Goal: Find specific page/section: Find specific page/section

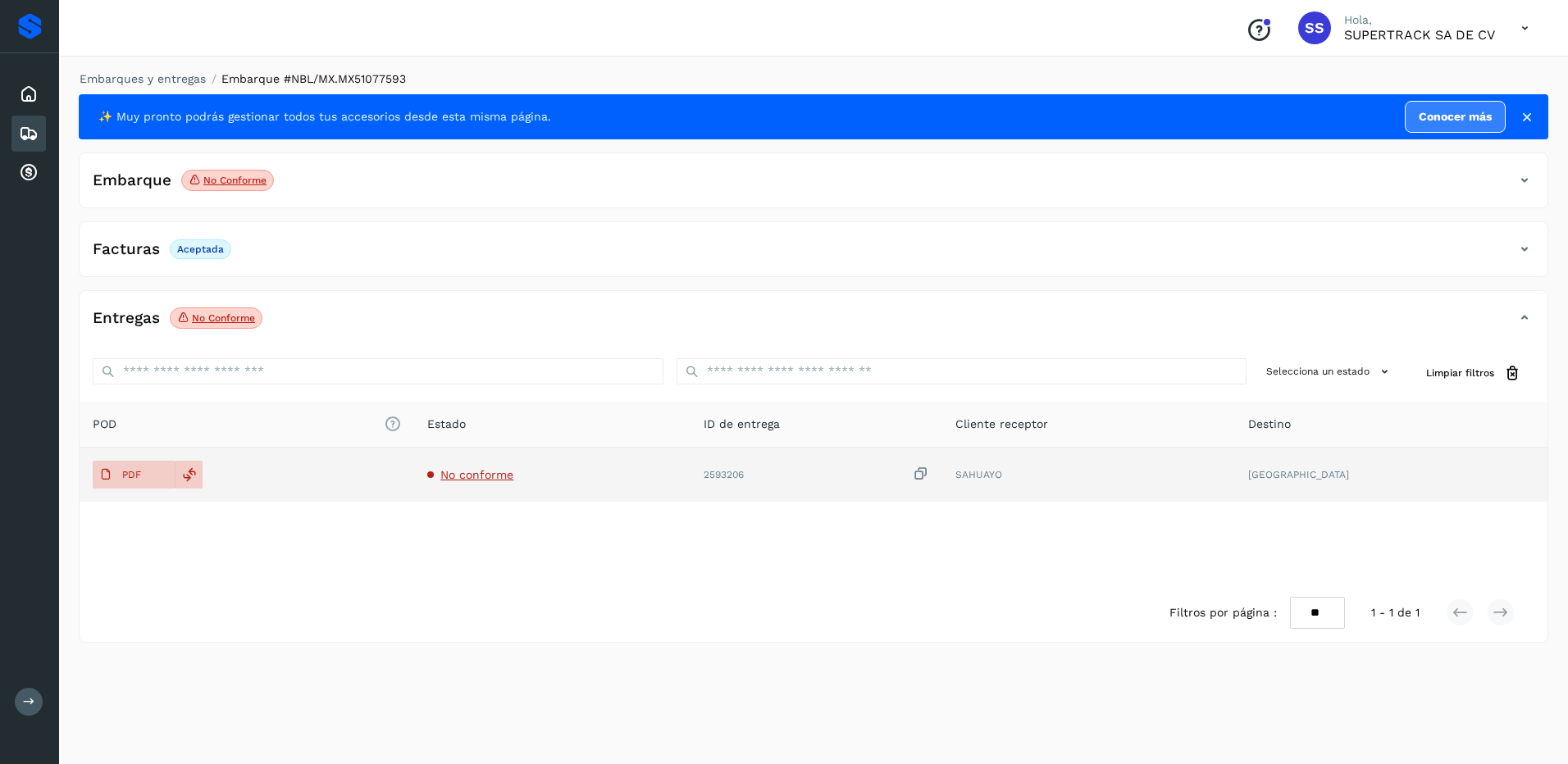
click at [471, 484] on td "No conforme" at bounding box center [552, 475] width 276 height 54
click at [474, 483] on td "No conforme" at bounding box center [552, 475] width 276 height 54
click at [128, 470] on p "PDF" at bounding box center [131, 475] width 19 height 12
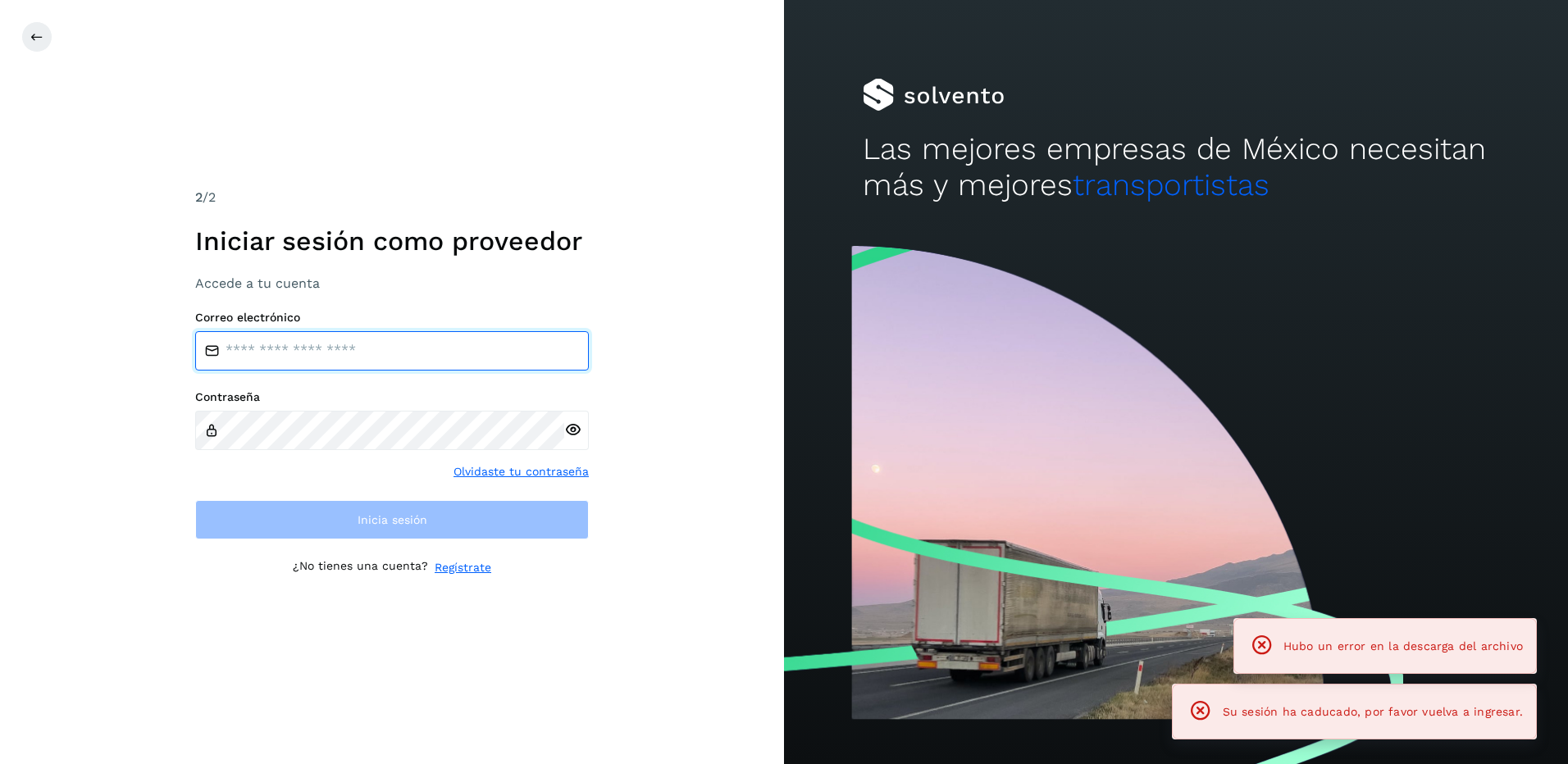
type input "**********"
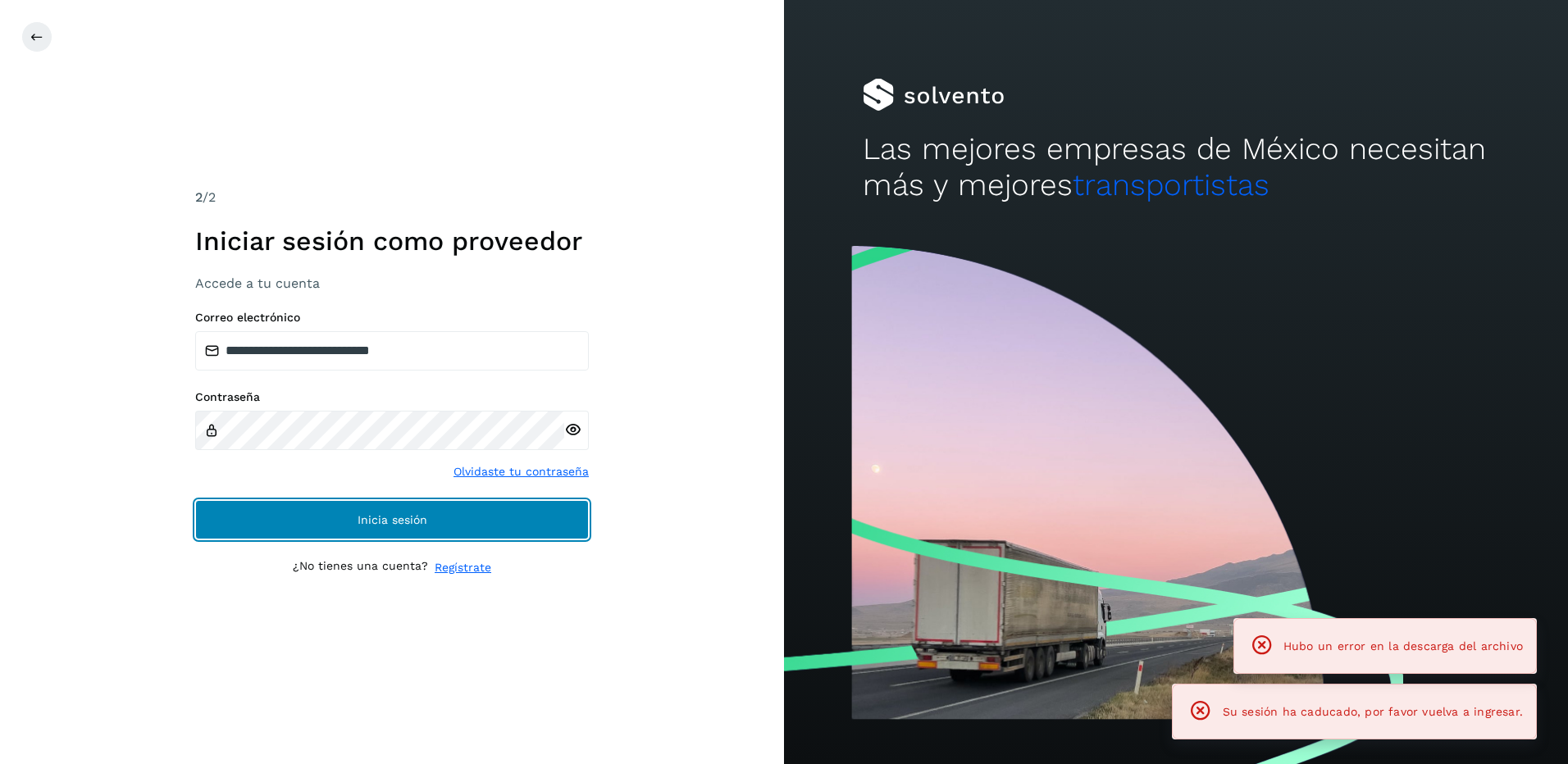
click at [466, 535] on button "Inicia sesión" at bounding box center [392, 519] width 394 height 39
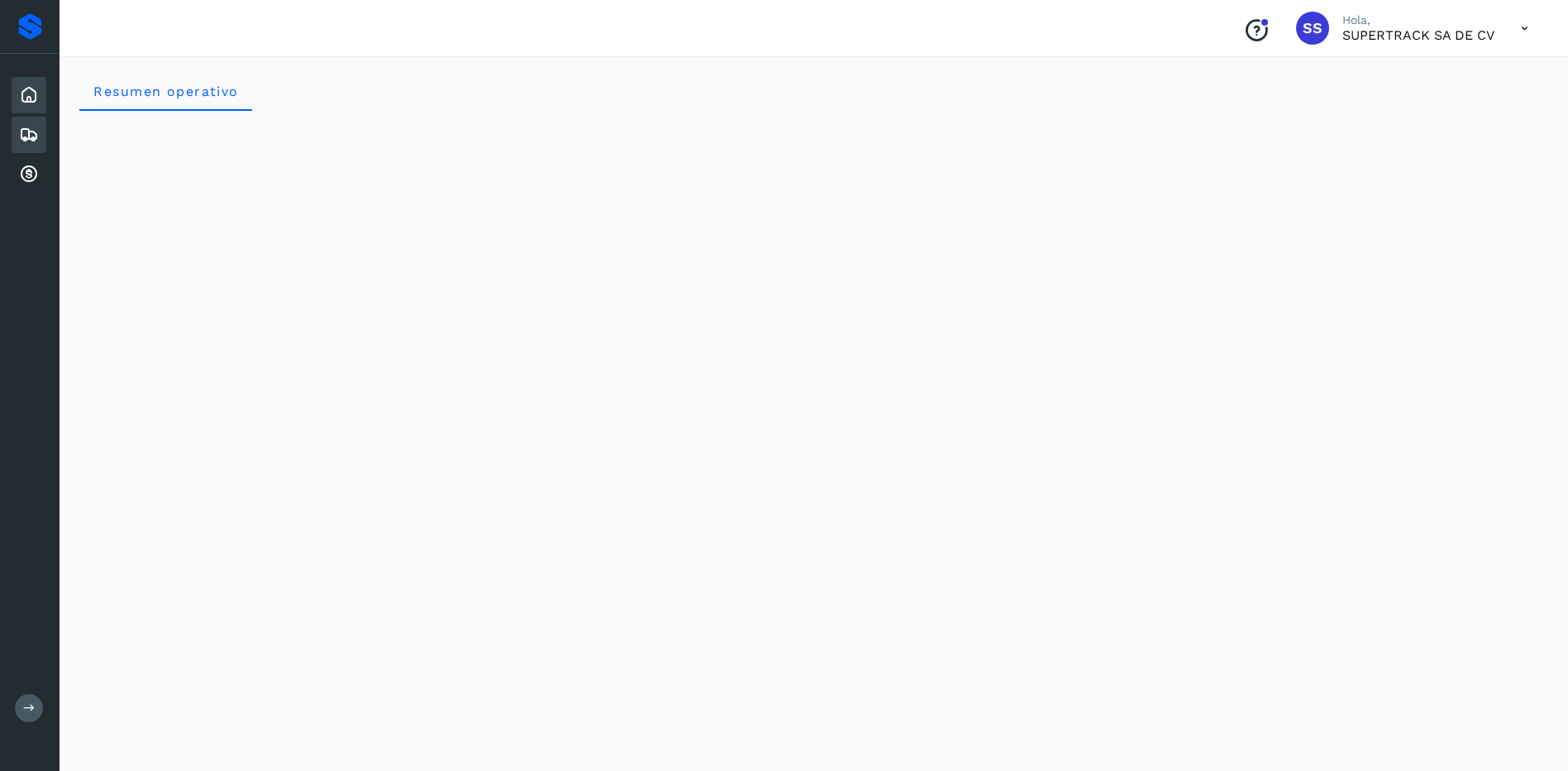
click at [30, 128] on icon at bounding box center [29, 135] width 20 height 20
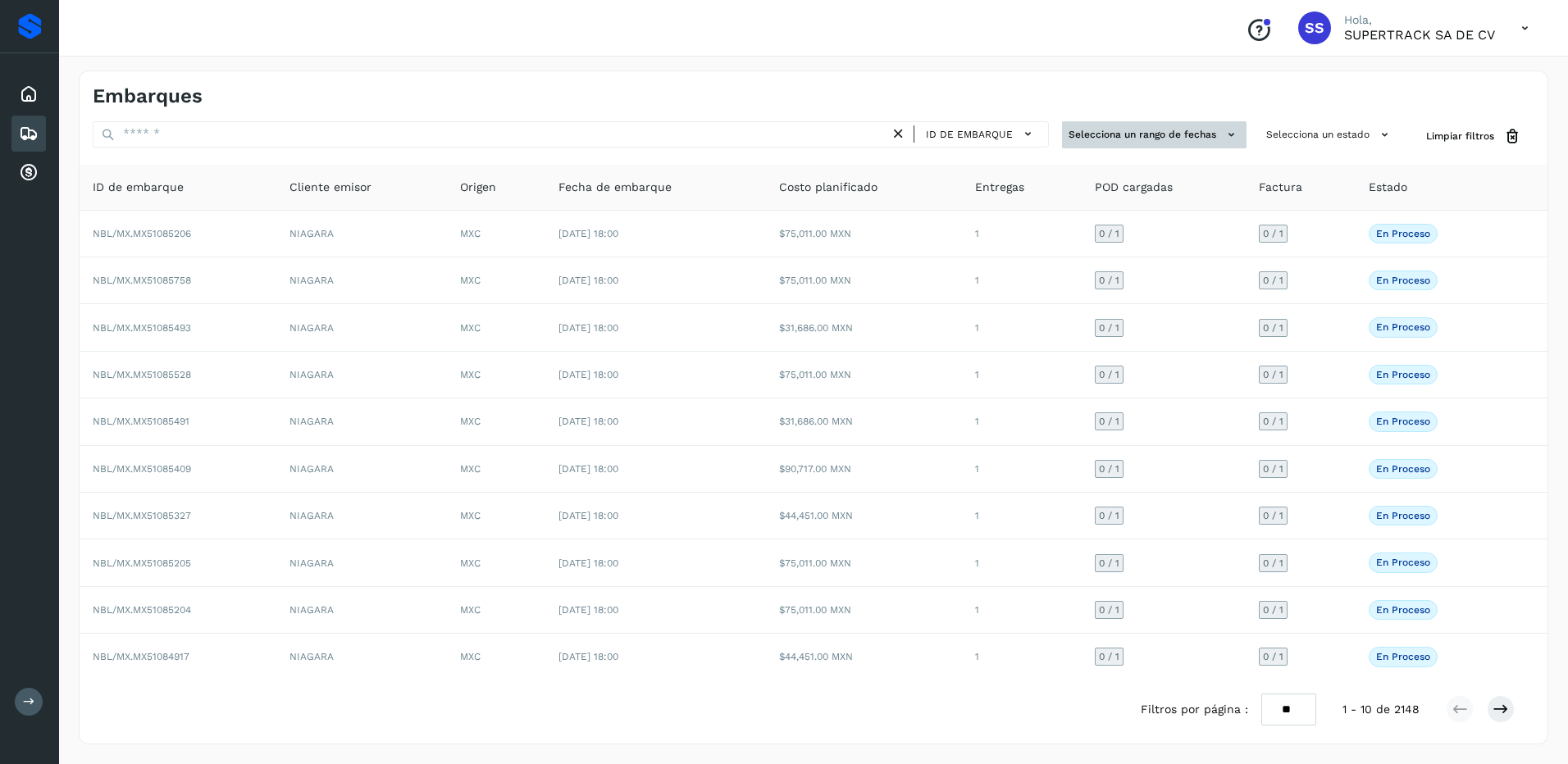
click at [1111, 132] on button "Selecciona un rango de fechas" at bounding box center [1154, 134] width 184 height 27
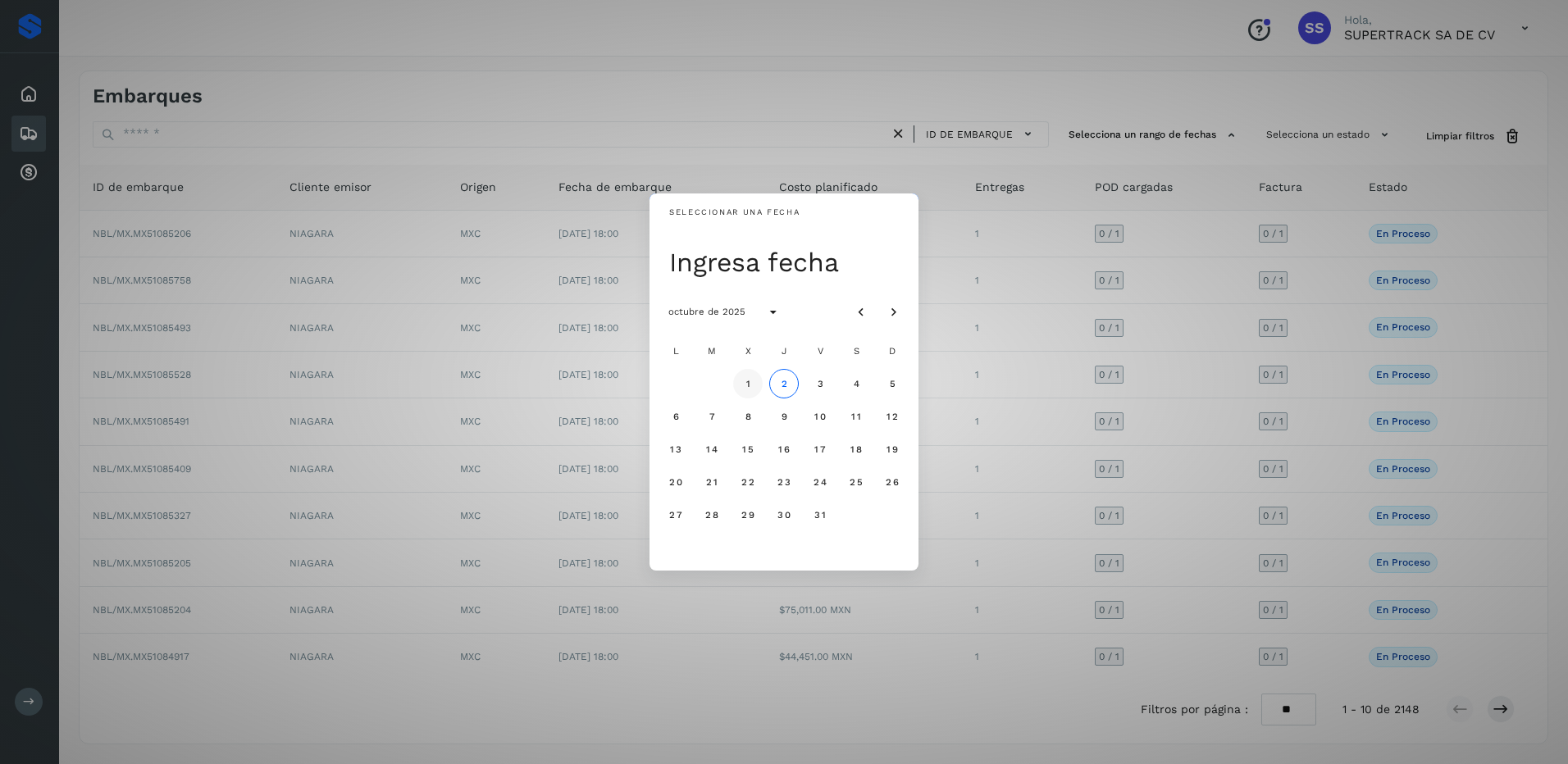
click at [744, 385] on span "1" at bounding box center [747, 384] width 6 height 12
click at [824, 507] on button "31" at bounding box center [819, 514] width 29 height 29
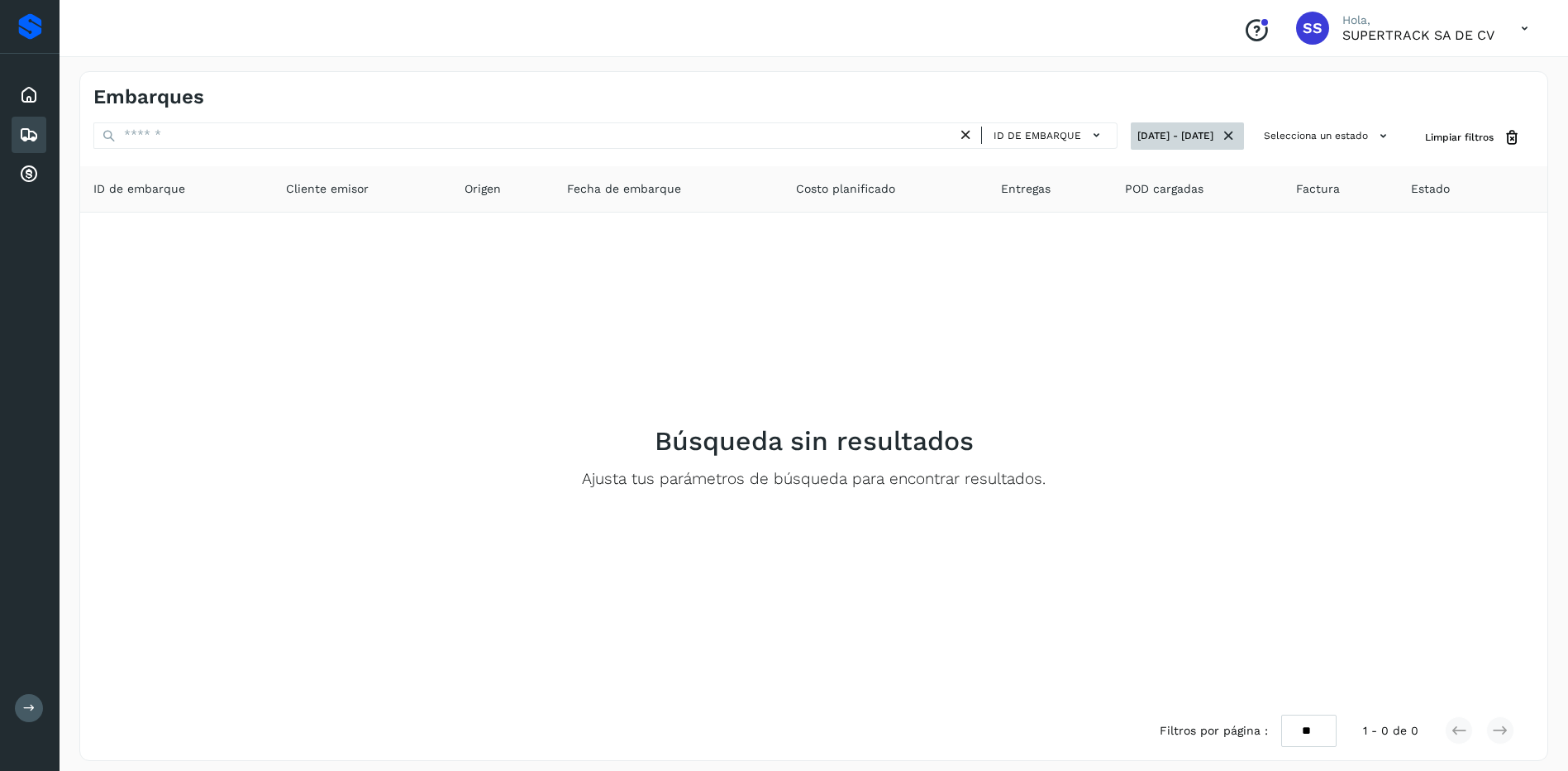
click at [1232, 136] on icon at bounding box center [1228, 136] width 18 height 18
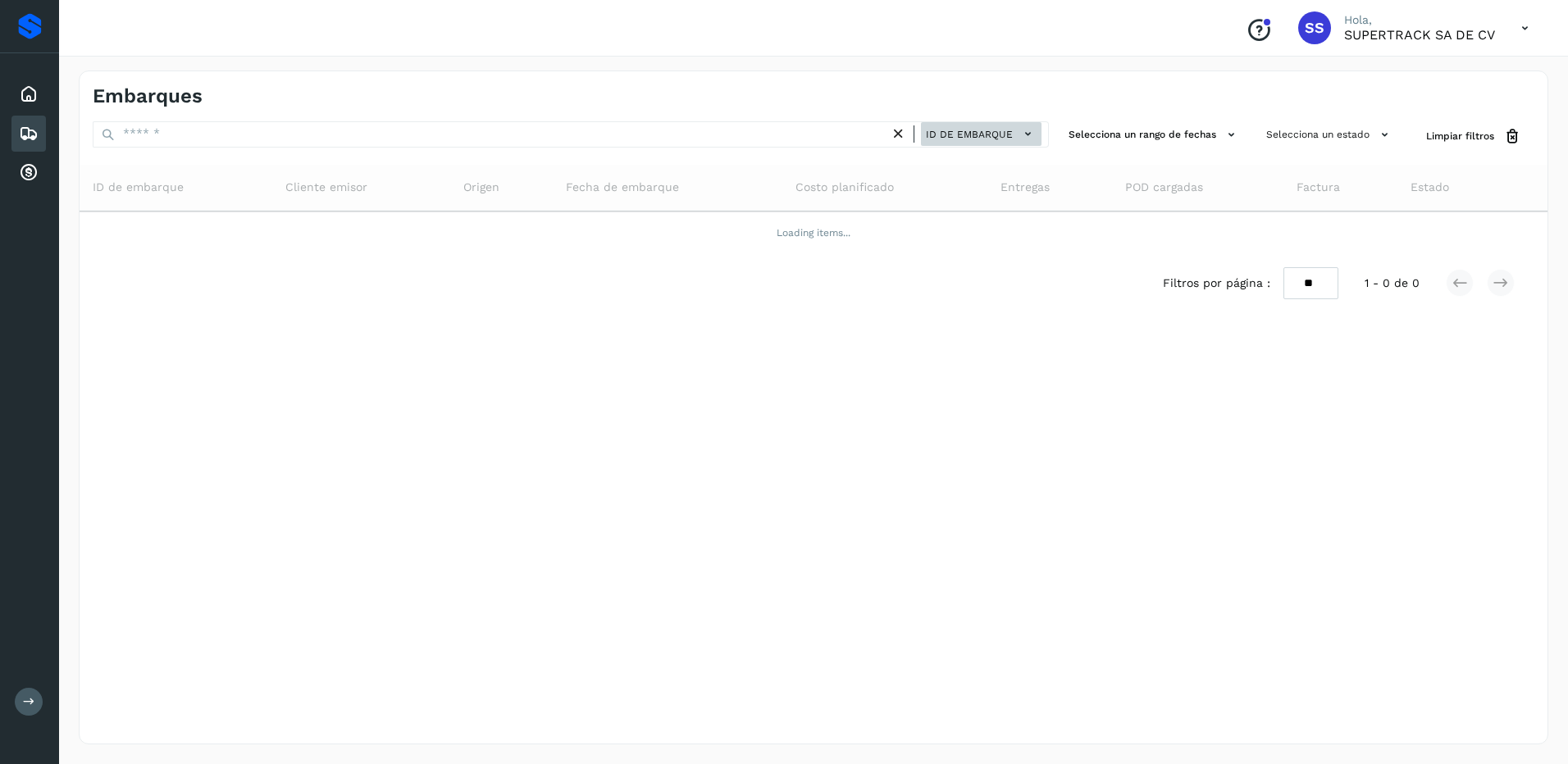
click at [971, 128] on span "ID de embarque" at bounding box center [969, 134] width 87 height 15
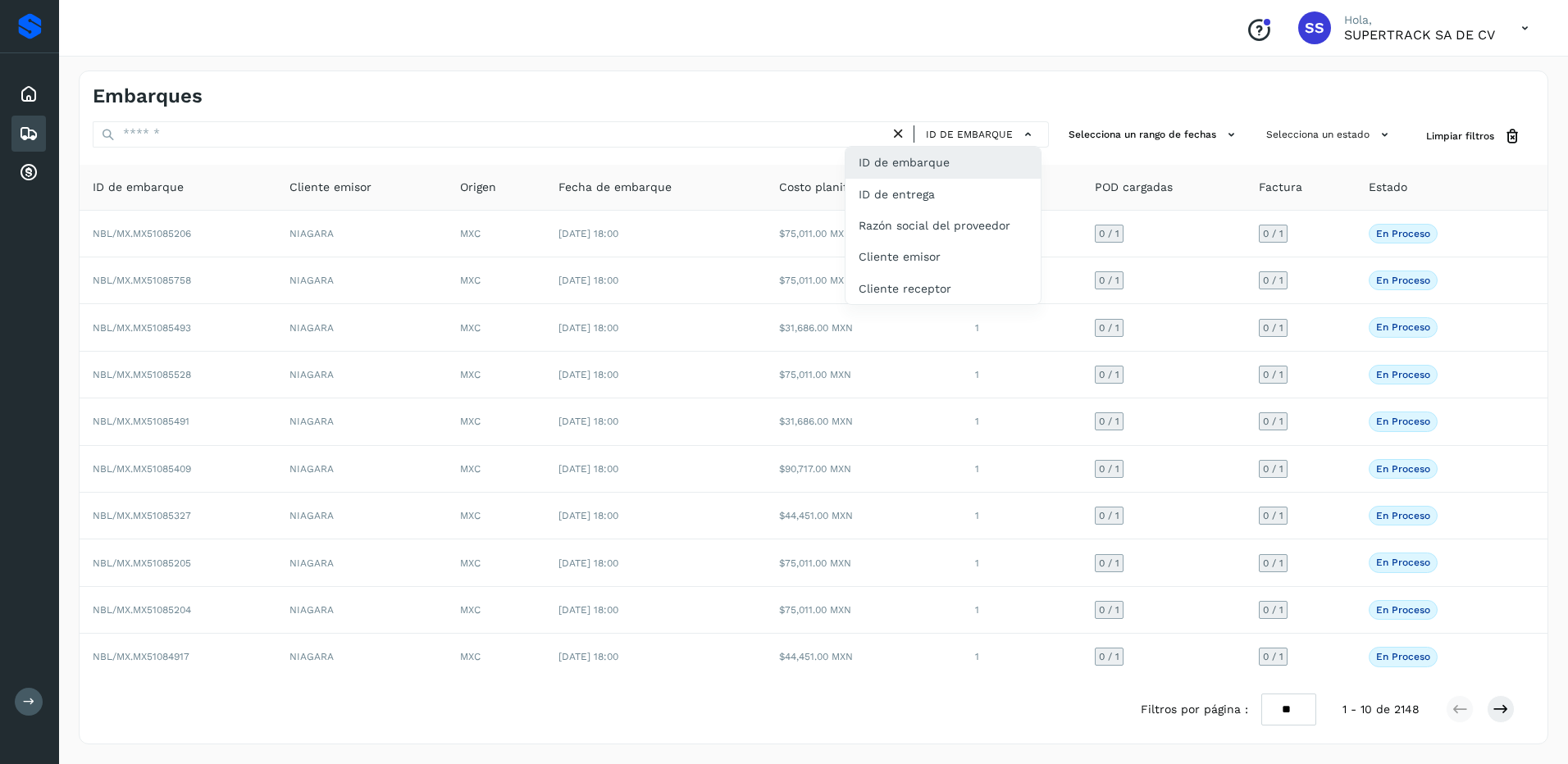
click at [1066, 130] on div at bounding box center [784, 382] width 1568 height 764
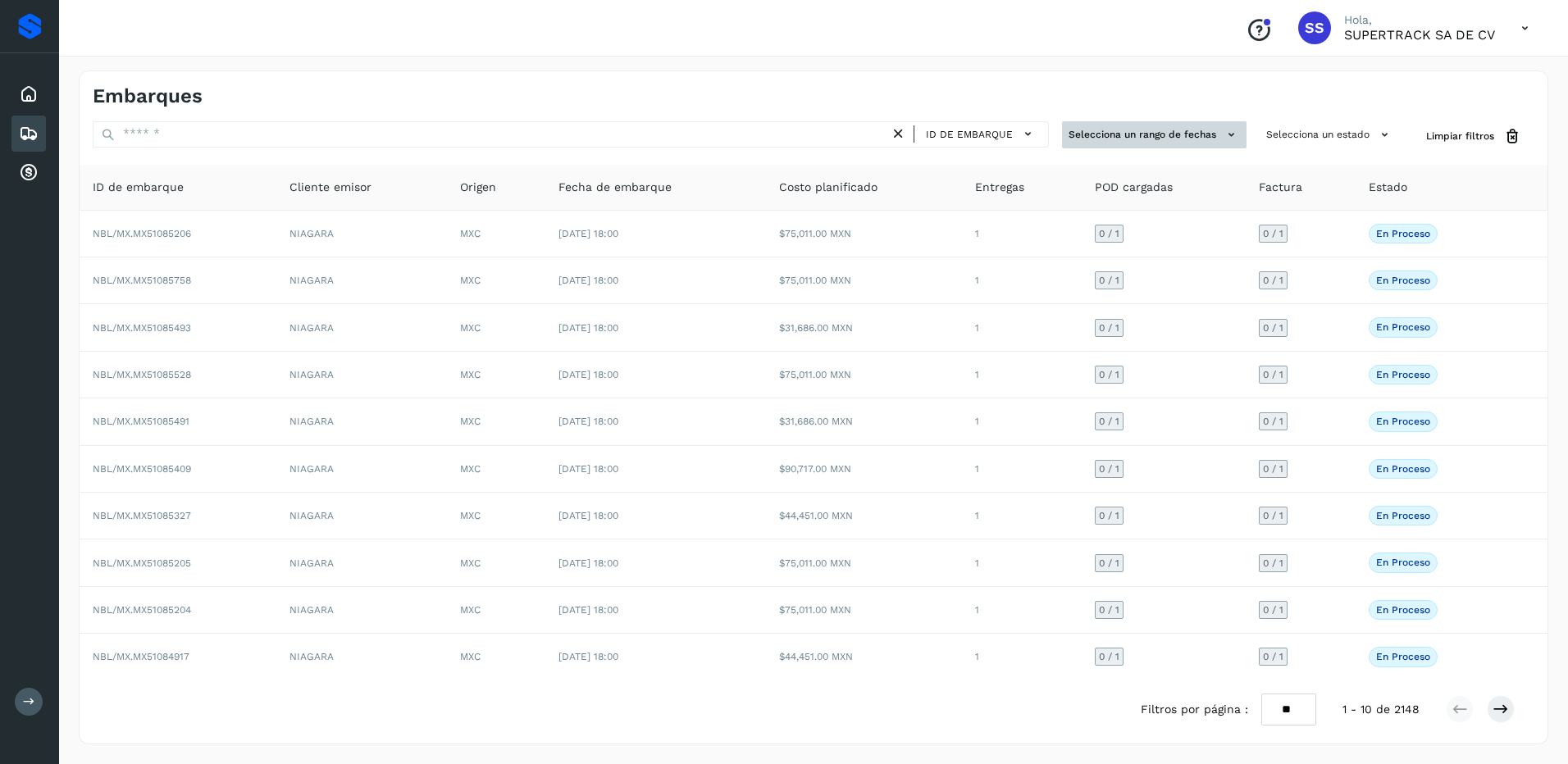
click at [1126, 136] on button "Selecciona un rango de fechas" at bounding box center [1154, 134] width 184 height 27
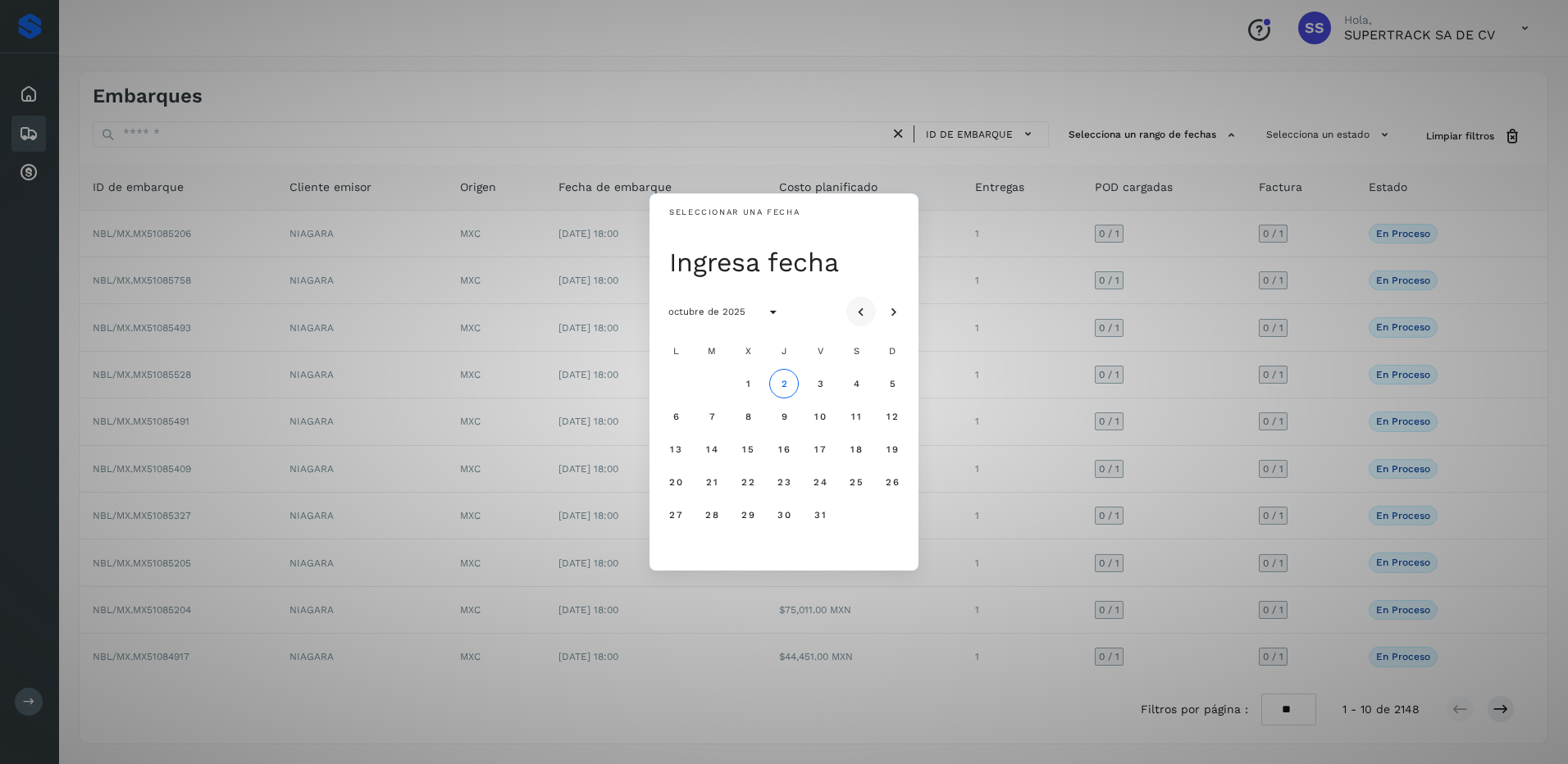
click at [846, 312] on button "Mes anterior" at bounding box center [860, 311] width 29 height 29
drag, startPoint x: 683, startPoint y: 378, endPoint x: 737, endPoint y: 358, distance: 57.6
click at [683, 378] on button "1" at bounding box center [675, 383] width 29 height 29
click at [712, 520] on span "30" at bounding box center [711, 515] width 14 height 12
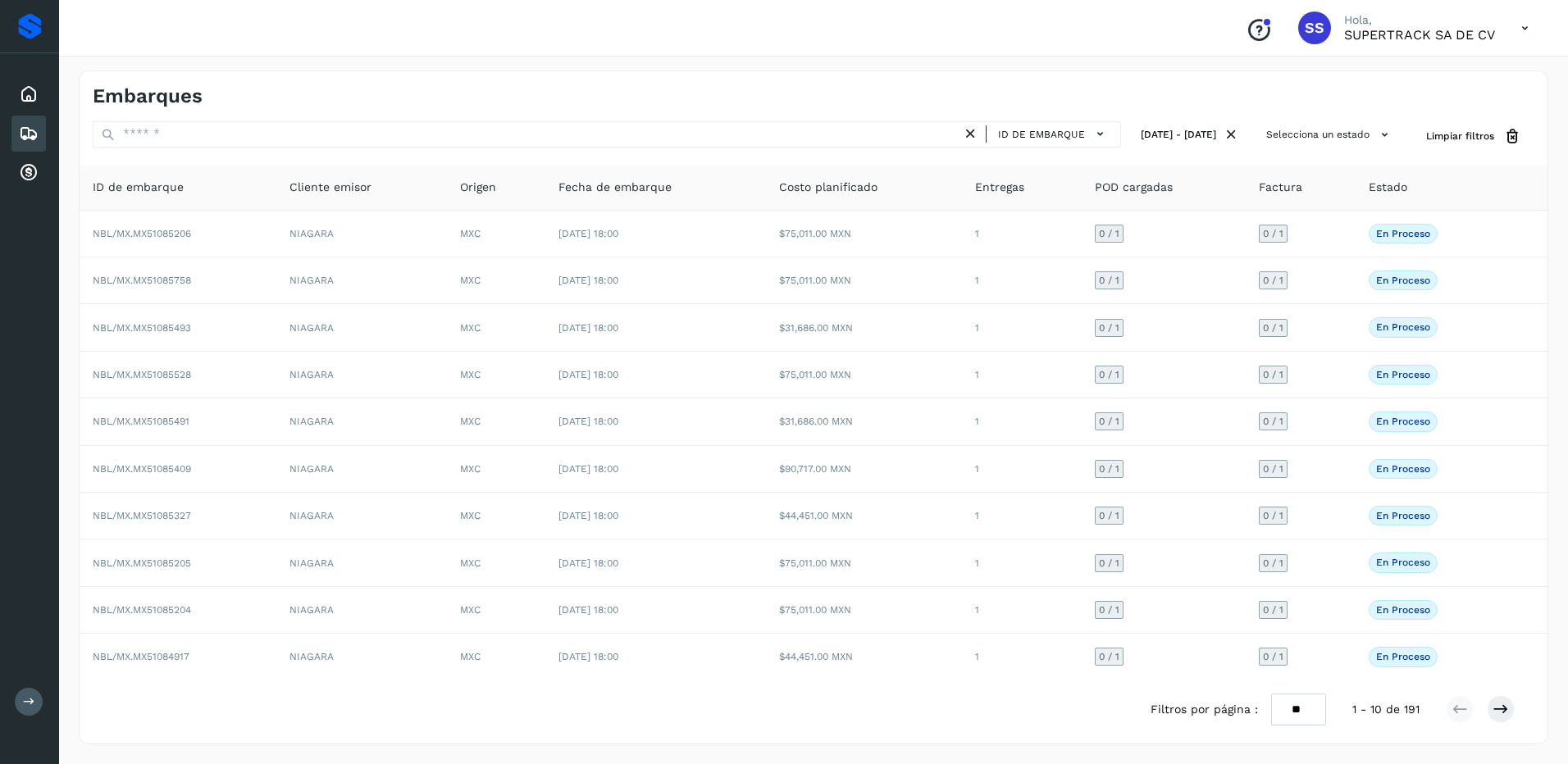
click at [1298, 119] on div "Embarques ID de embarque [DATE] - [DATE] Selecciona un estado Limpiar filtros I…" at bounding box center [813, 408] width 1470 height 674
click at [1305, 124] on button "Selecciona un estado" at bounding box center [1329, 134] width 140 height 27
click at [1283, 237] on p "No conforme" at bounding box center [1299, 232] width 63 height 12
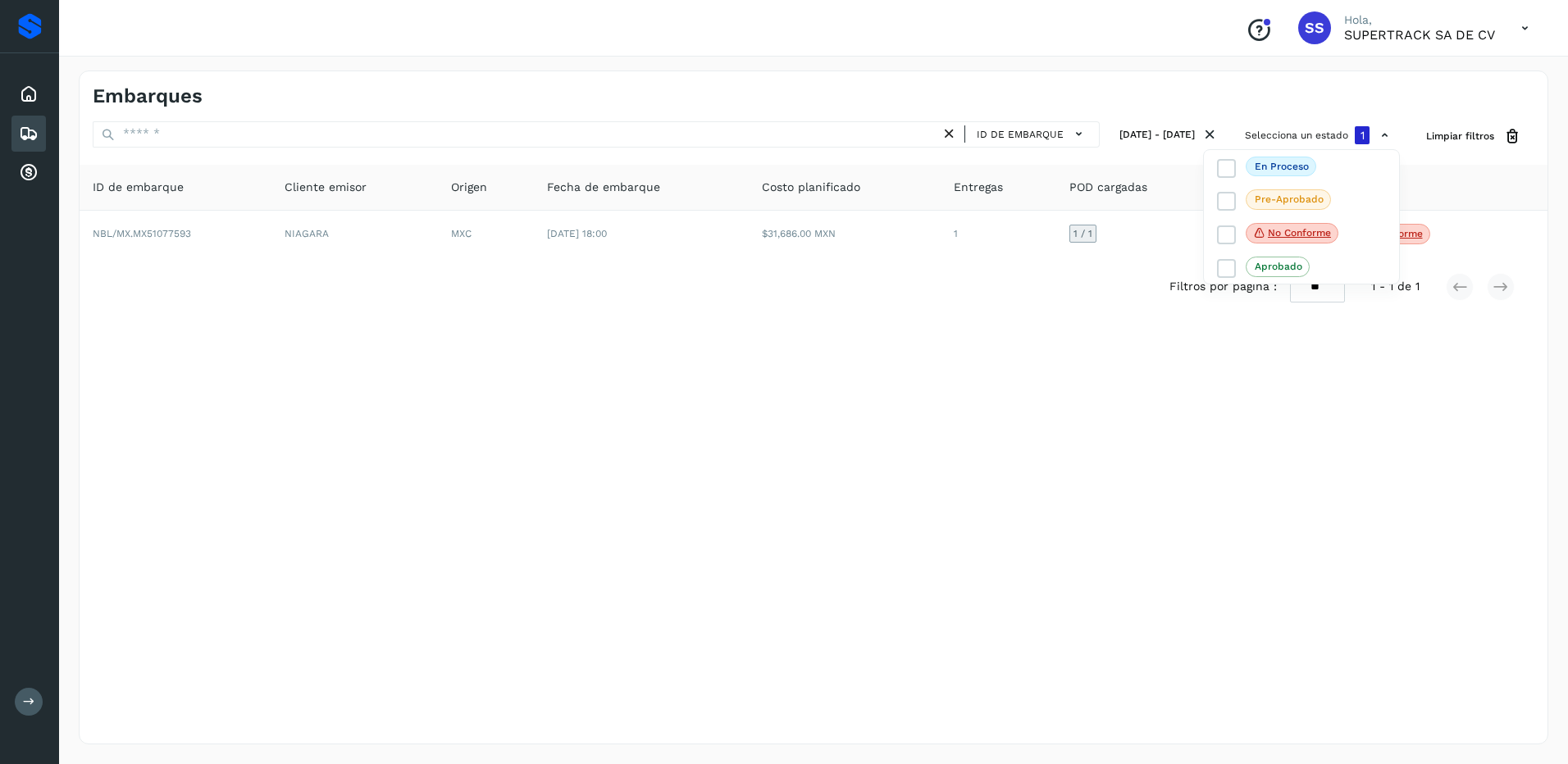
click at [1218, 430] on div at bounding box center [784, 382] width 1568 height 764
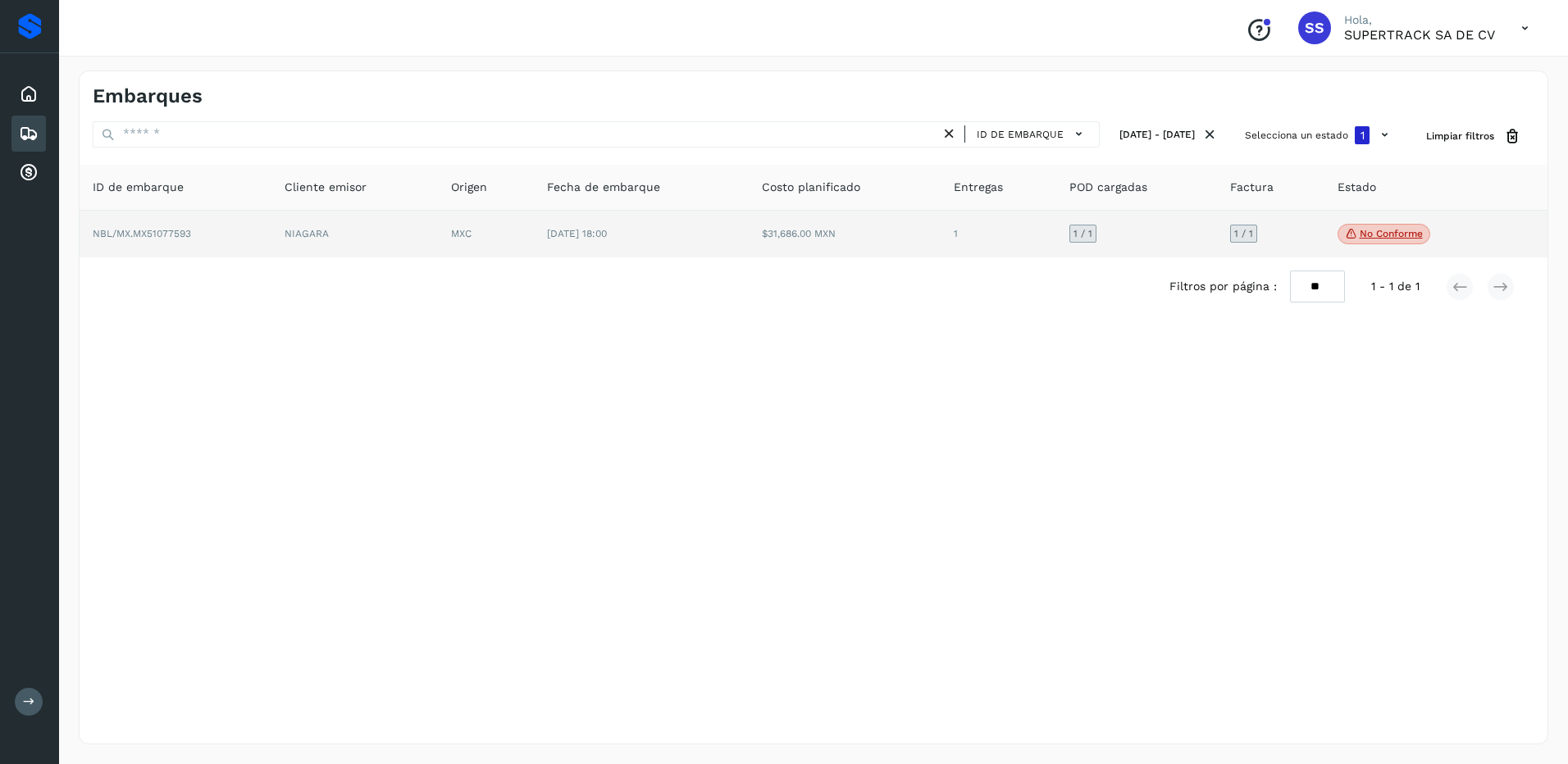
click at [1399, 243] on span "No conforme" at bounding box center [1384, 234] width 93 height 22
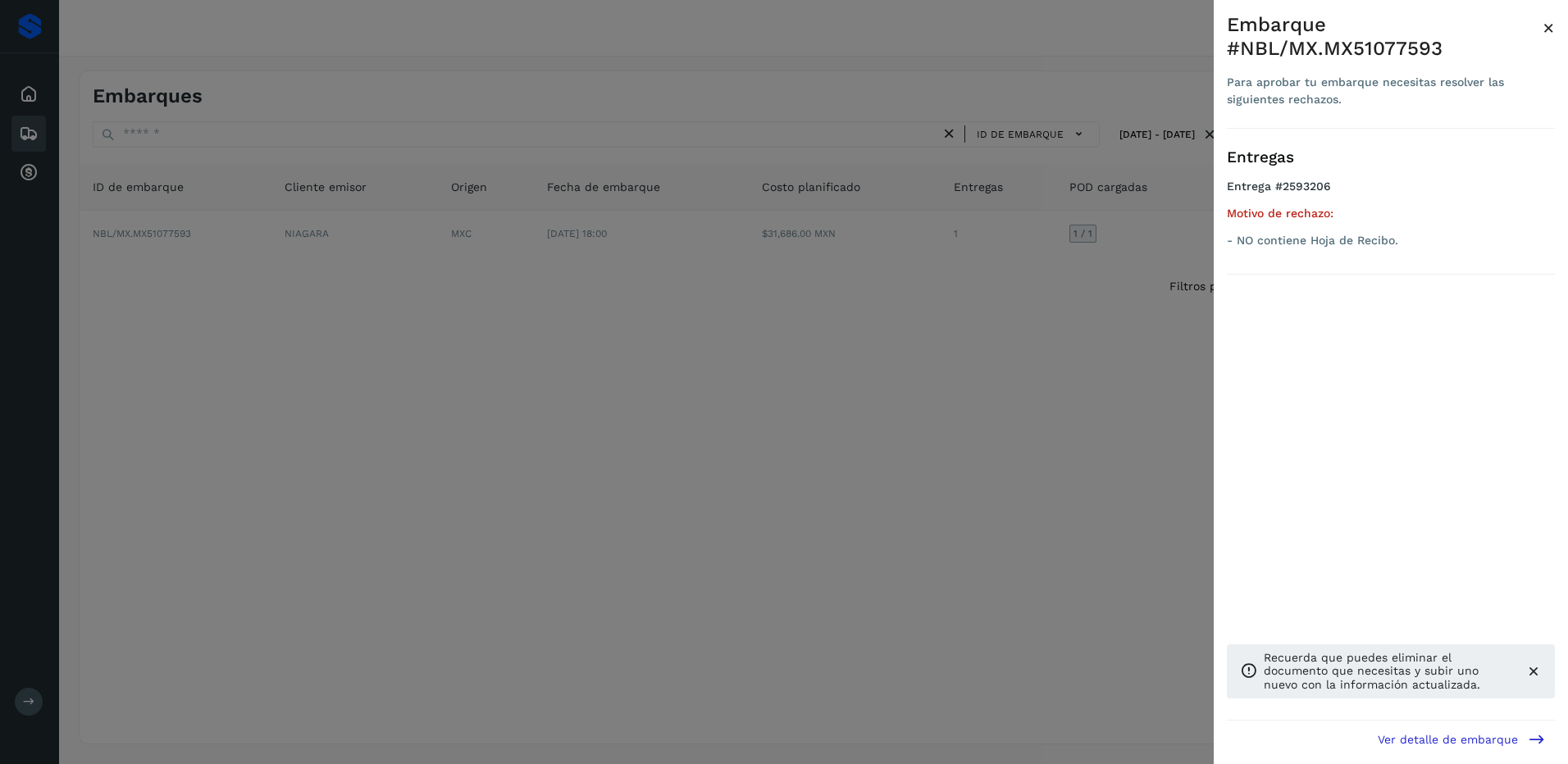
drag, startPoint x: 431, startPoint y: 286, endPoint x: 442, endPoint y: 283, distance: 11.4
click at [431, 286] on div at bounding box center [784, 382] width 1568 height 764
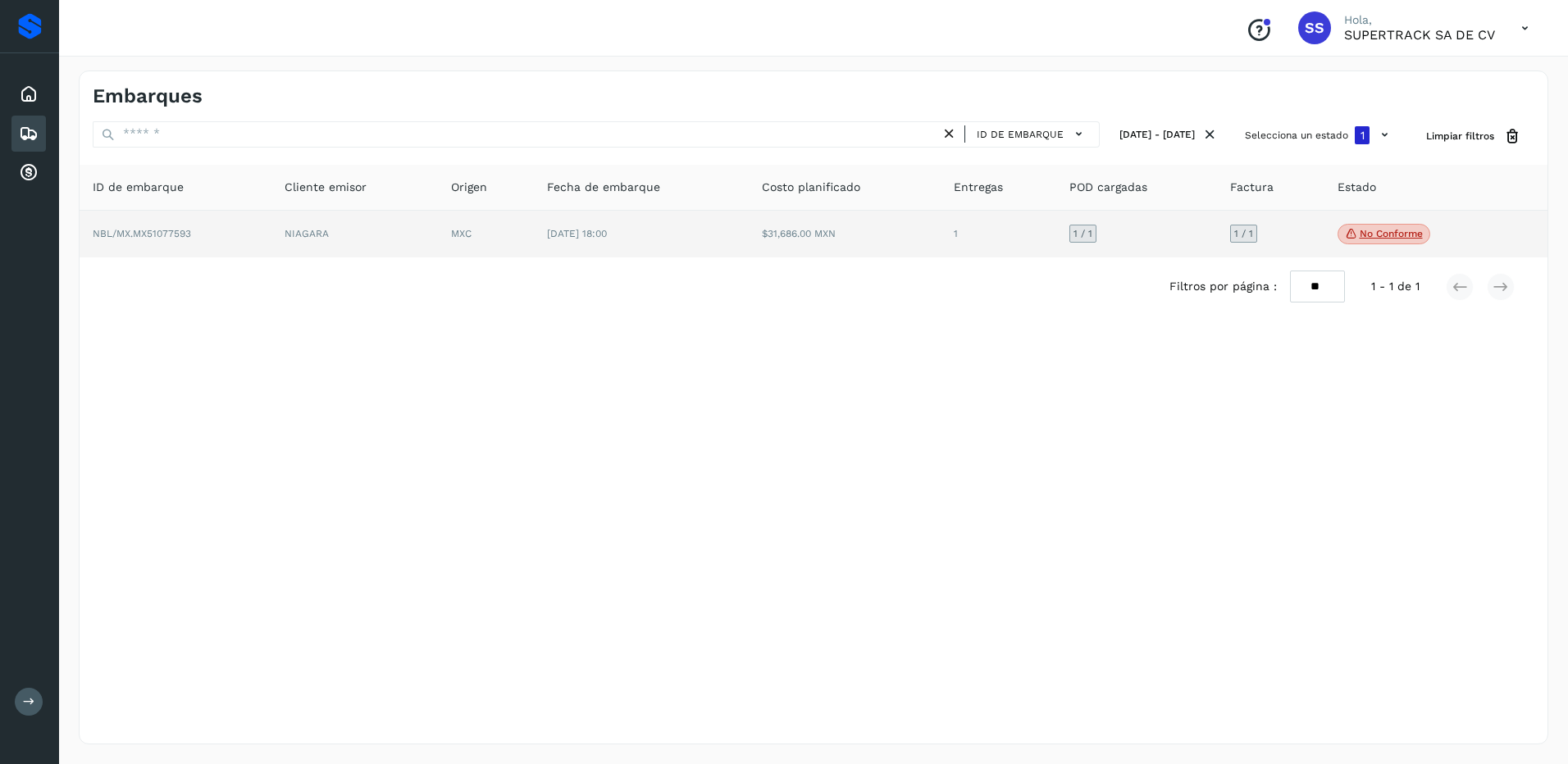
click at [454, 229] on td "MXC" at bounding box center [486, 234] width 96 height 48
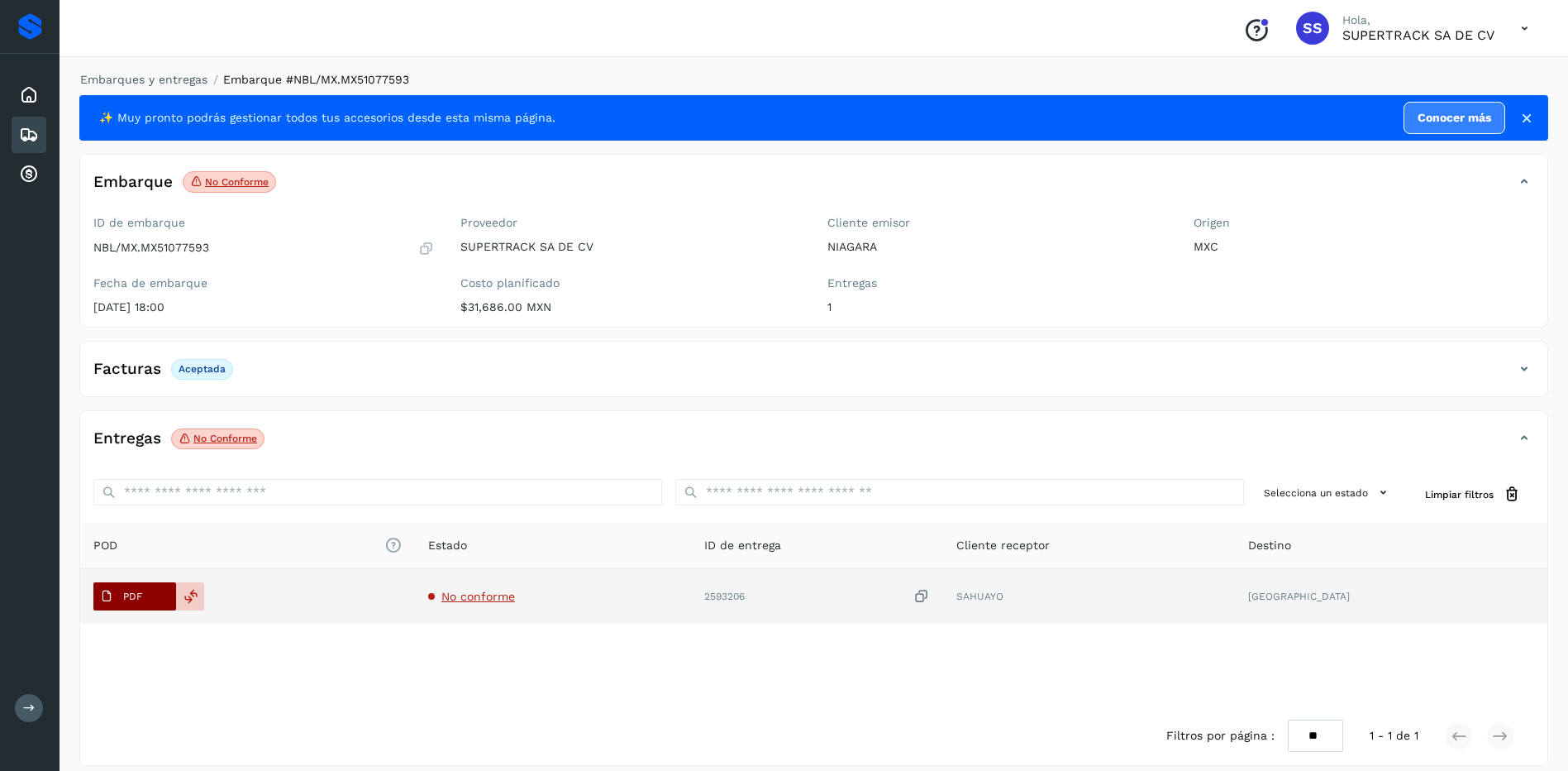
click at [149, 593] on button "PDF" at bounding box center [135, 596] width 82 height 28
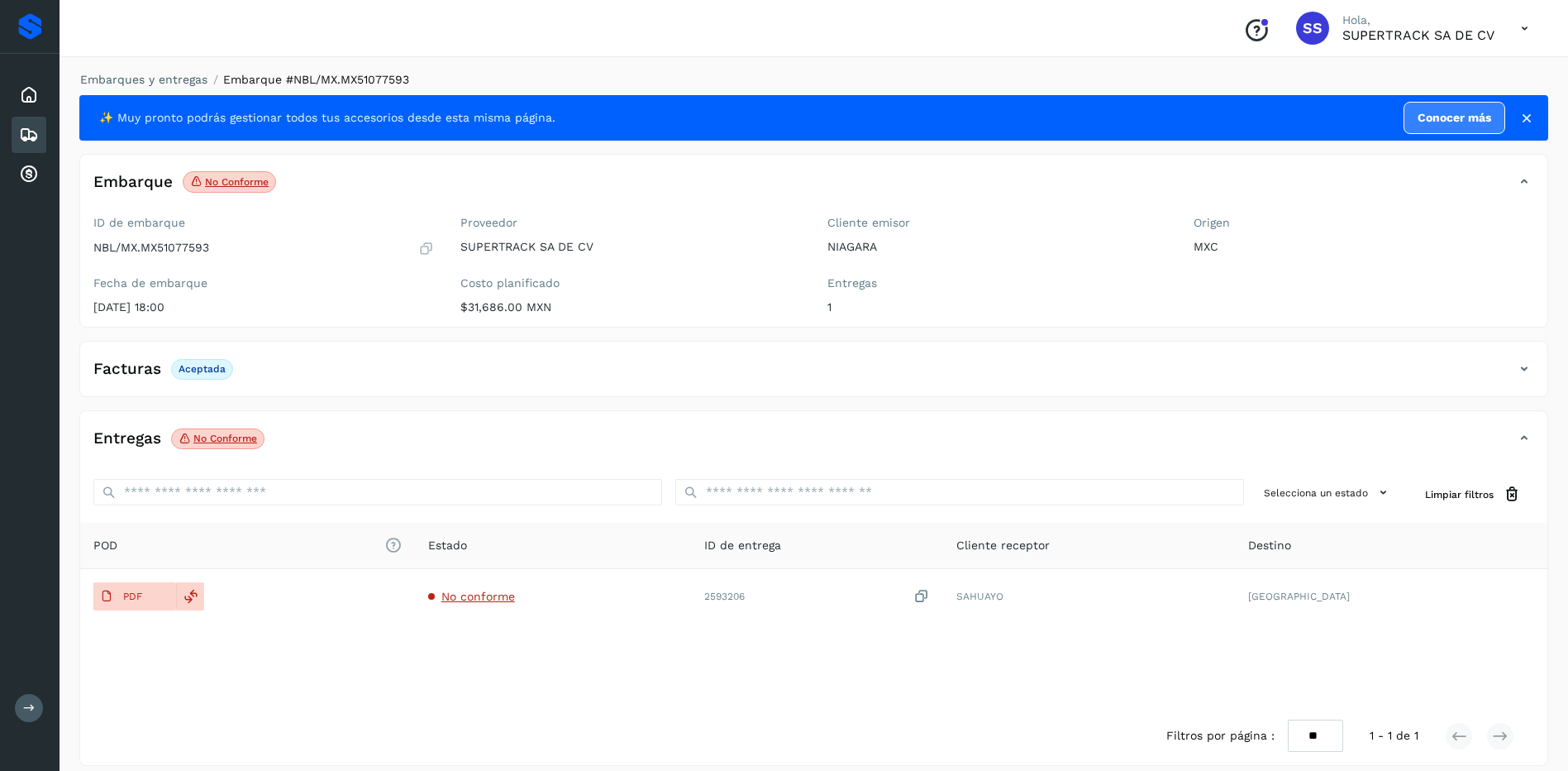
click at [703, 743] on div "Filtros por página : ** ** ** 1 - 1 de 1" at bounding box center [813, 736] width 1467 height 59
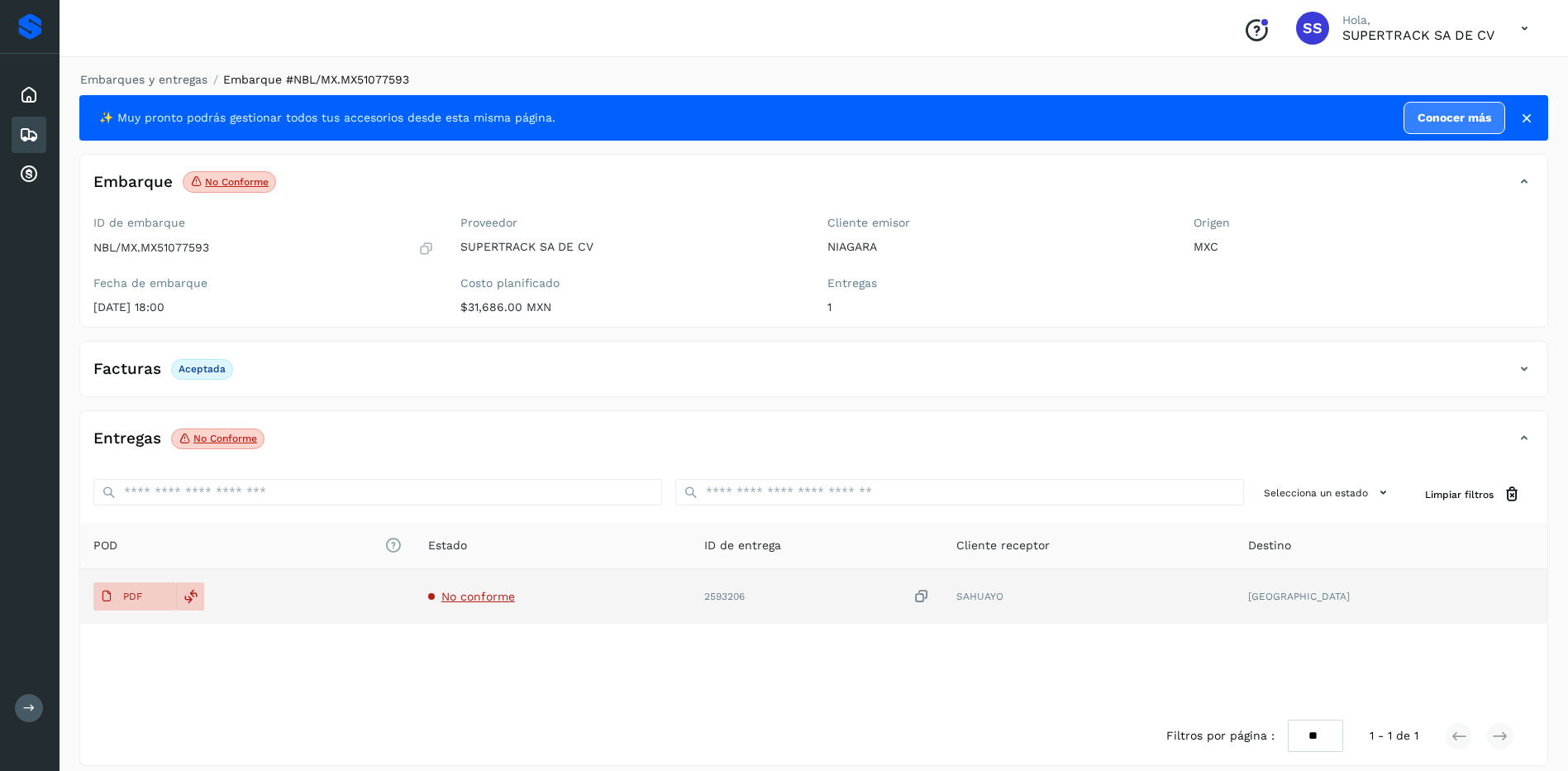
drag, startPoint x: 155, startPoint y: 595, endPoint x: 215, endPoint y: 597, distance: 60.0
click at [155, 595] on button "PDF" at bounding box center [135, 596] width 82 height 28
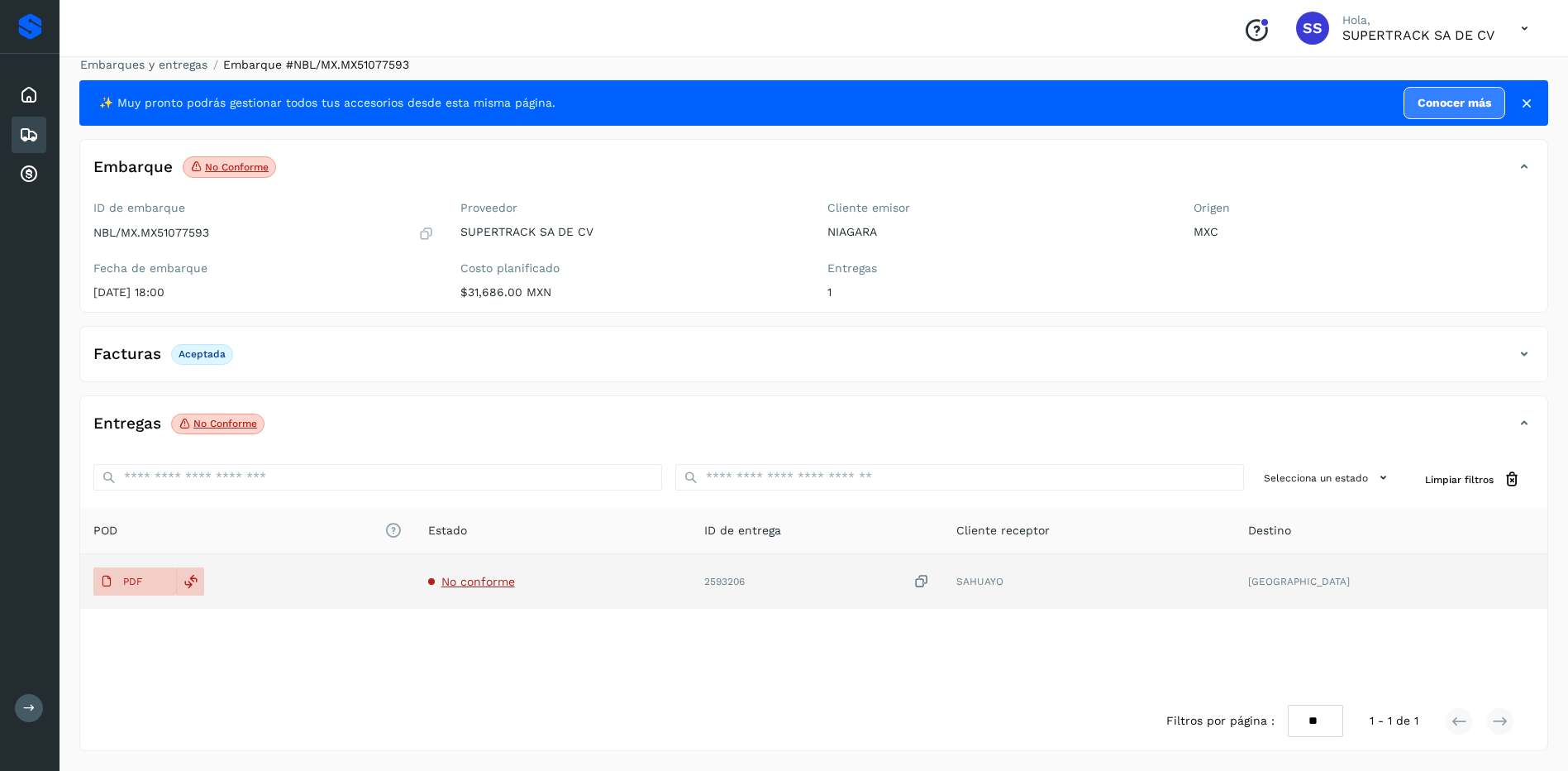
click at [515, 579] on span "No conforme" at bounding box center [478, 582] width 73 height 13
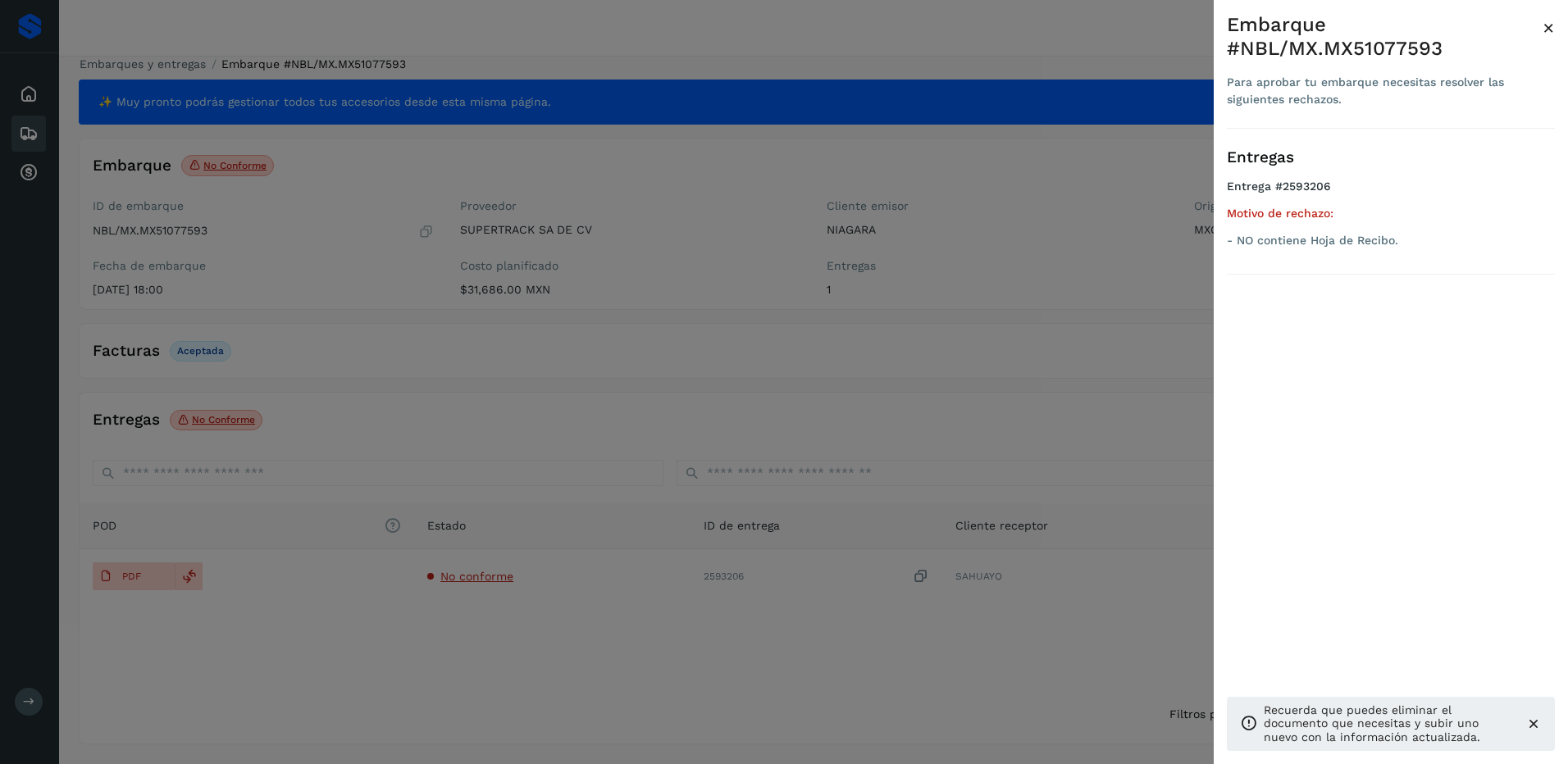
click at [355, 667] on div at bounding box center [784, 382] width 1568 height 764
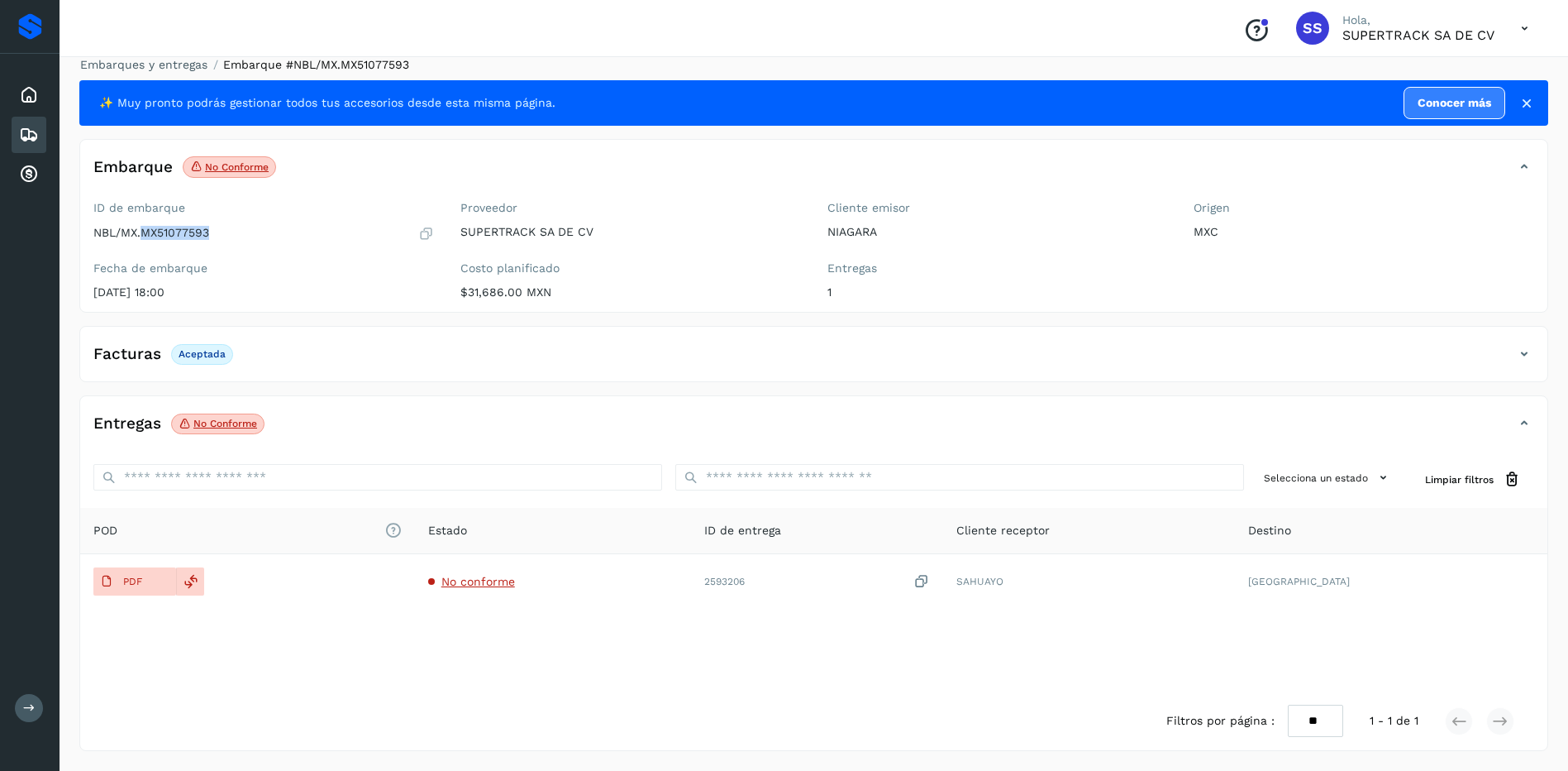
drag, startPoint x: 217, startPoint y: 231, endPoint x: 142, endPoint y: 245, distance: 76.3
click at [142, 245] on div "ID de embarque NBL/MX.MX51077593 Fecha de embarque [DATE] 18:00" at bounding box center [263, 253] width 367 height 118
copy p "MX51077593"
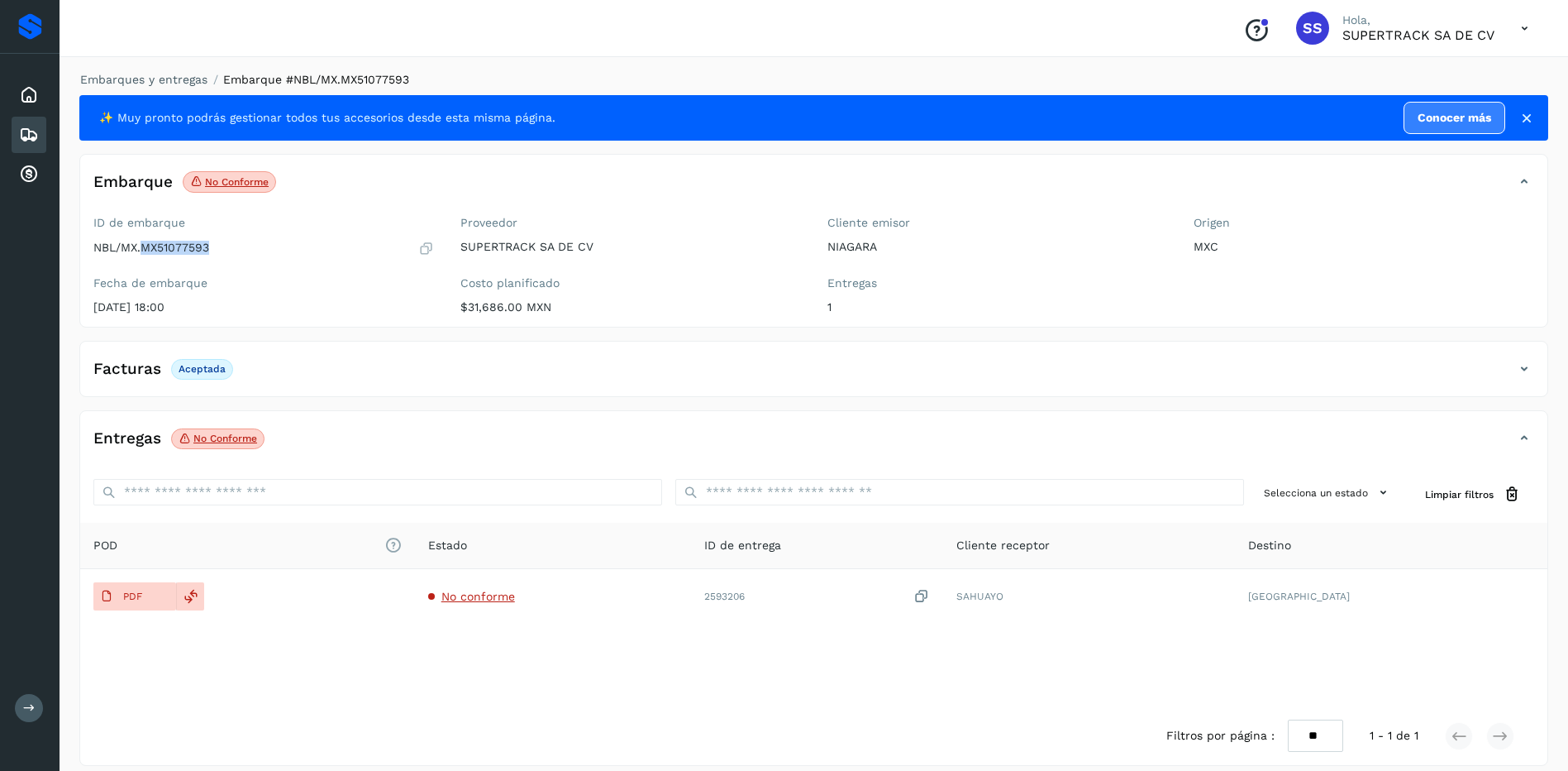
drag, startPoint x: 344, startPoint y: 294, endPoint x: 334, endPoint y: 271, distance: 25.1
click at [344, 294] on div "Fecha de embarque [DATE] 18:00" at bounding box center [263, 295] width 341 height 38
